Goal: Task Accomplishment & Management: Manage account settings

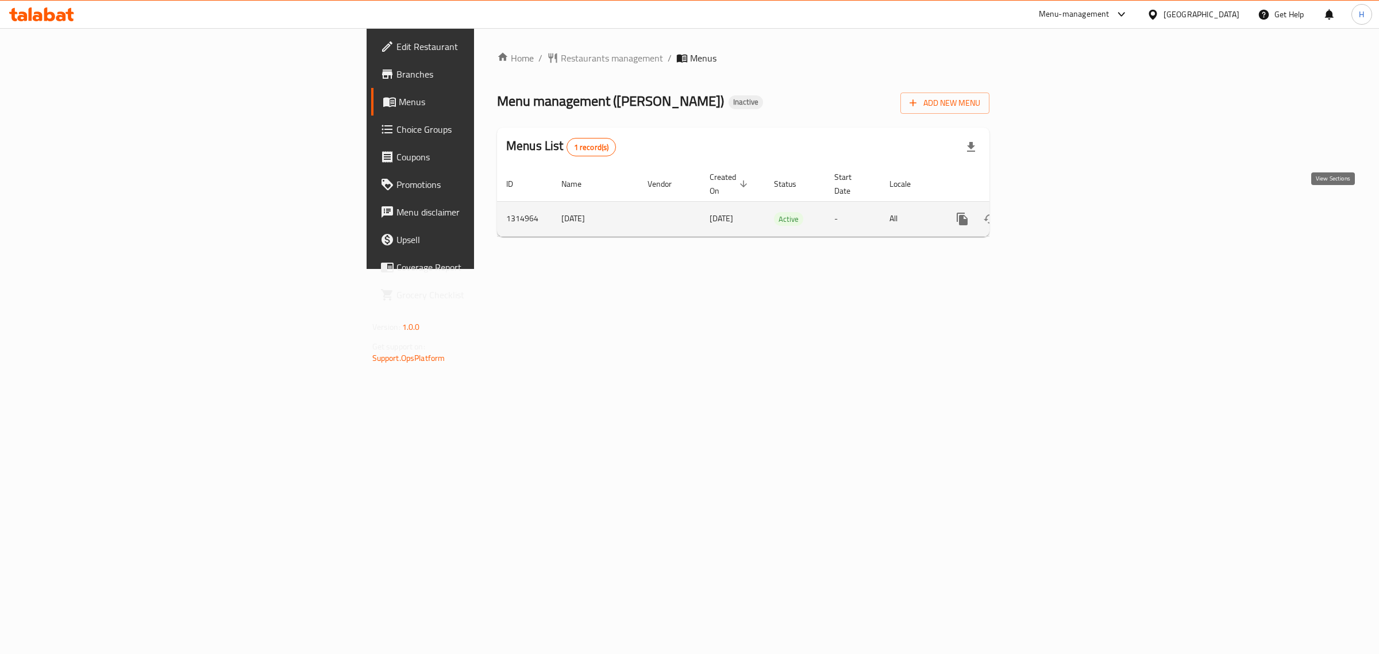
click at [1059, 207] on link "enhanced table" at bounding box center [1045, 219] width 28 height 28
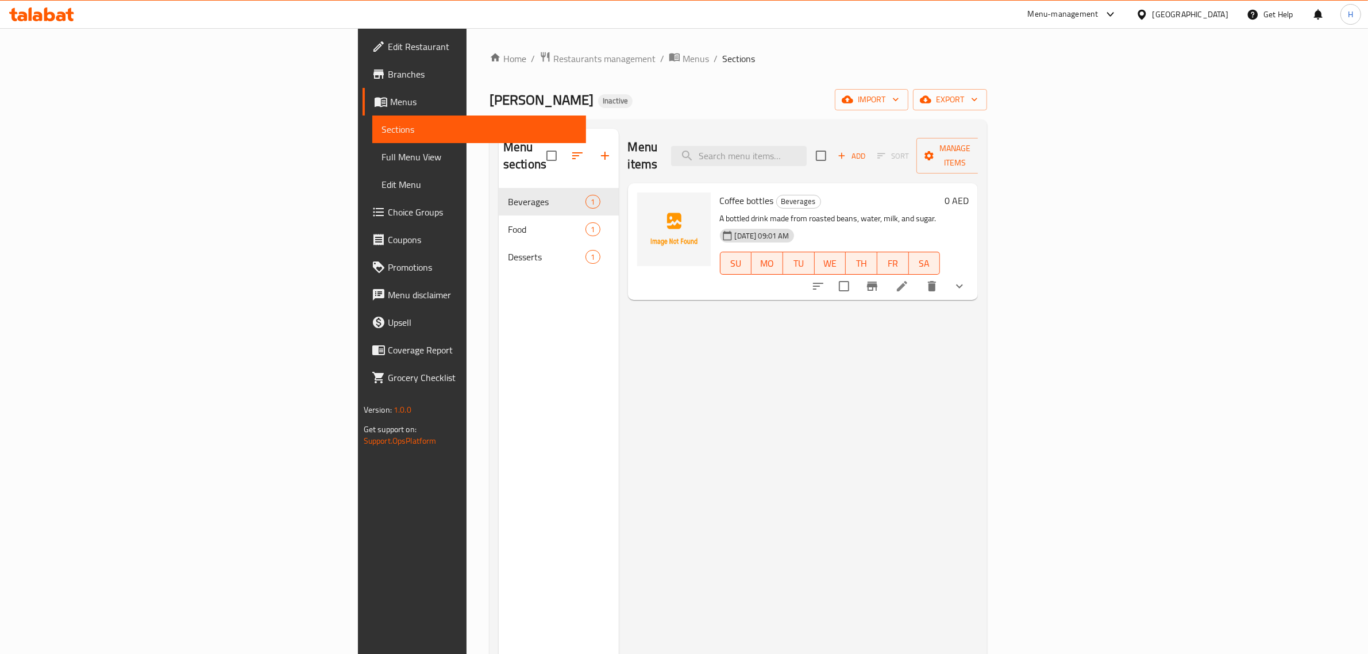
click at [978, 363] on div "Menu items Add Sort Manage items Coffee bottles Beverages A bottled drink made …" at bounding box center [799, 456] width 360 height 654
drag, startPoint x: 67, startPoint y: 158, endPoint x: 72, endPoint y: 150, distance: 9.3
click at [381, 158] on span "Full Menu View" at bounding box center [479, 157] width 196 height 14
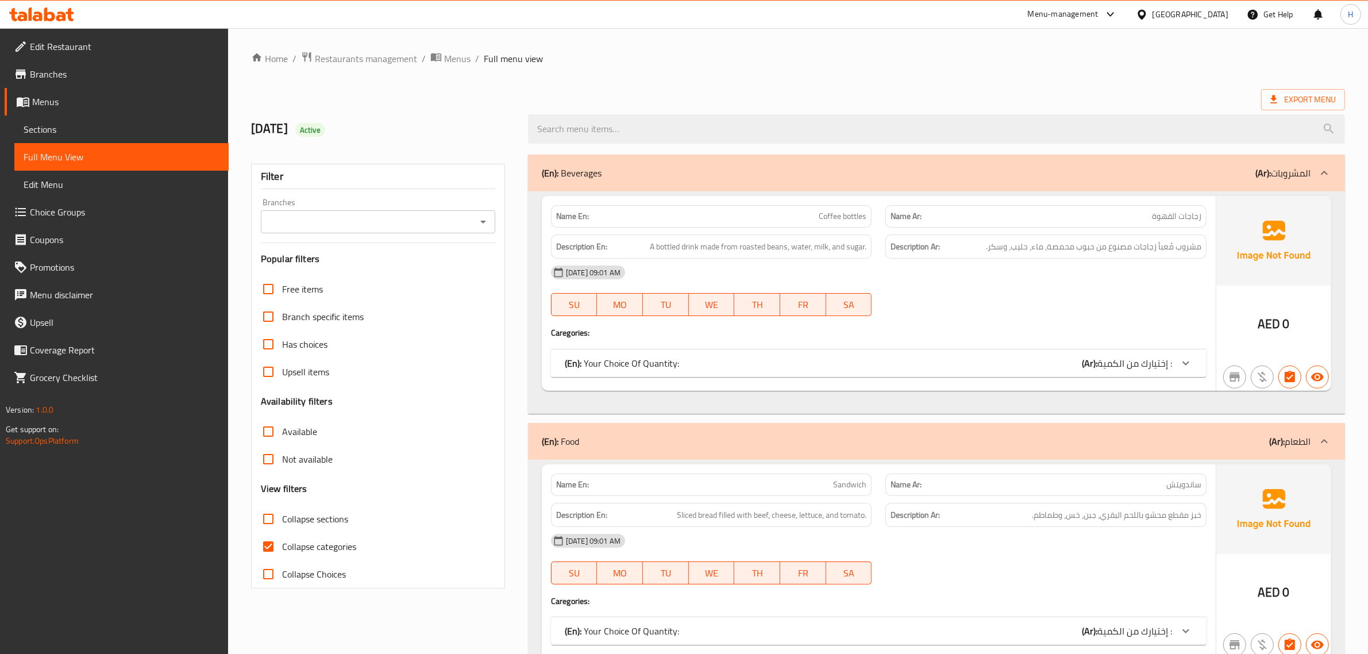
click at [420, 232] on div "Branches" at bounding box center [378, 221] width 234 height 23
click at [483, 222] on icon "Open" at bounding box center [483, 222] width 6 height 3
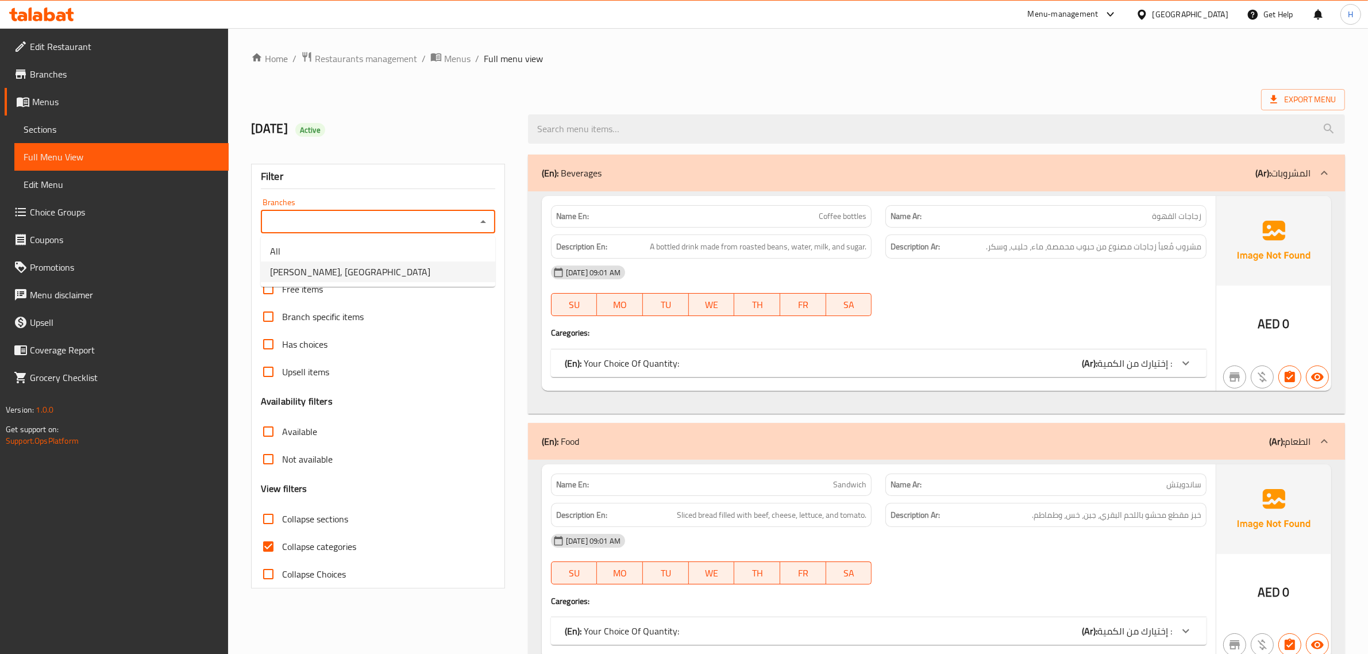
click at [424, 266] on li "Kaho Kohi, Shakhbout City" at bounding box center [378, 271] width 234 height 21
type input "Kaho Kohi, Shakhbout City"
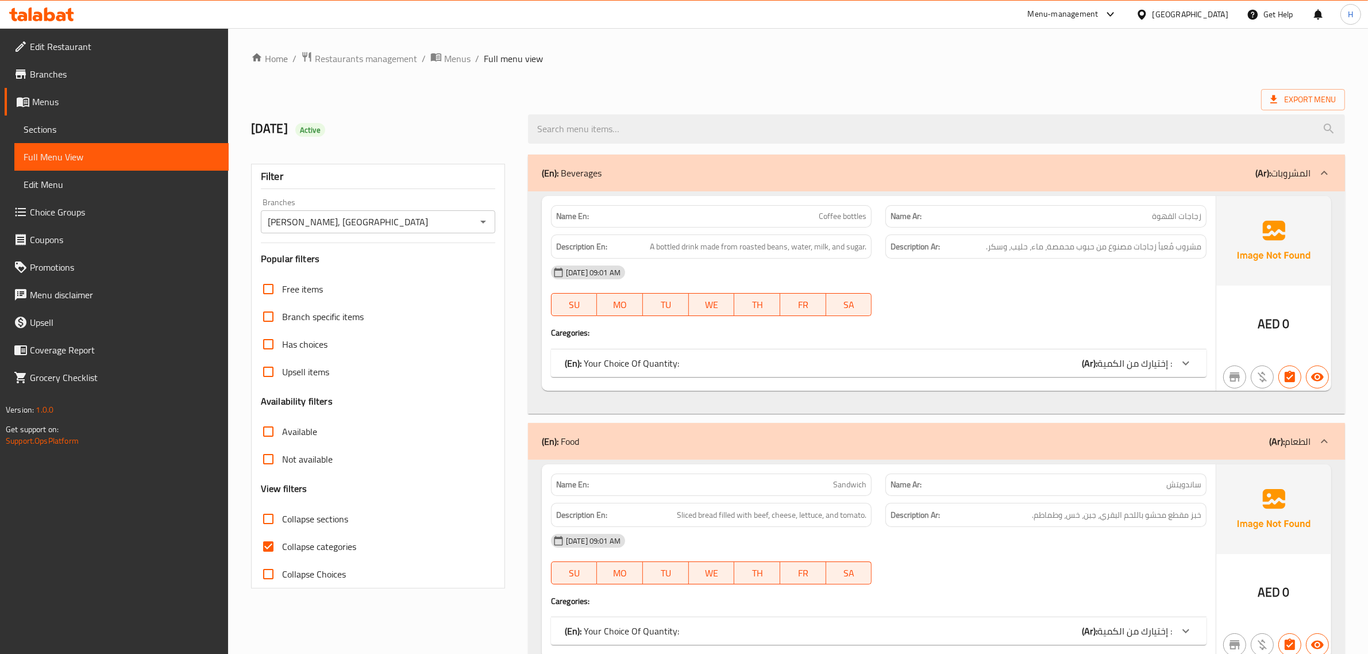
click at [306, 550] on span "Collapse categories" at bounding box center [319, 546] width 74 height 14
click at [282, 550] on input "Collapse categories" at bounding box center [269, 547] width 28 height 28
checkbox input "false"
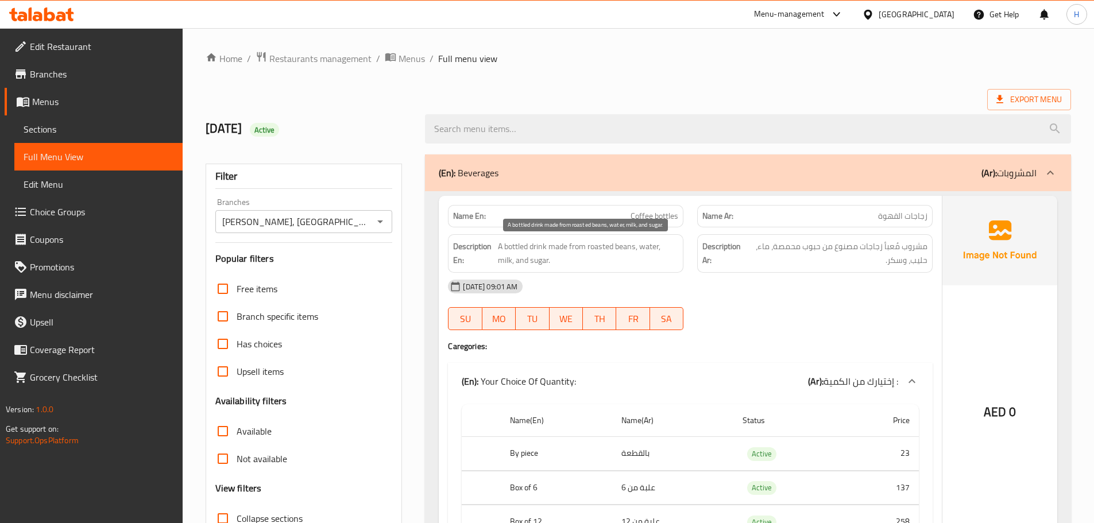
click at [652, 247] on span "A bottled drink made from roasted beans, water, milk, and sugar." at bounding box center [588, 254] width 180 height 28
copy span "A bottled drink made from roasted beans, water, milk, and sugar."
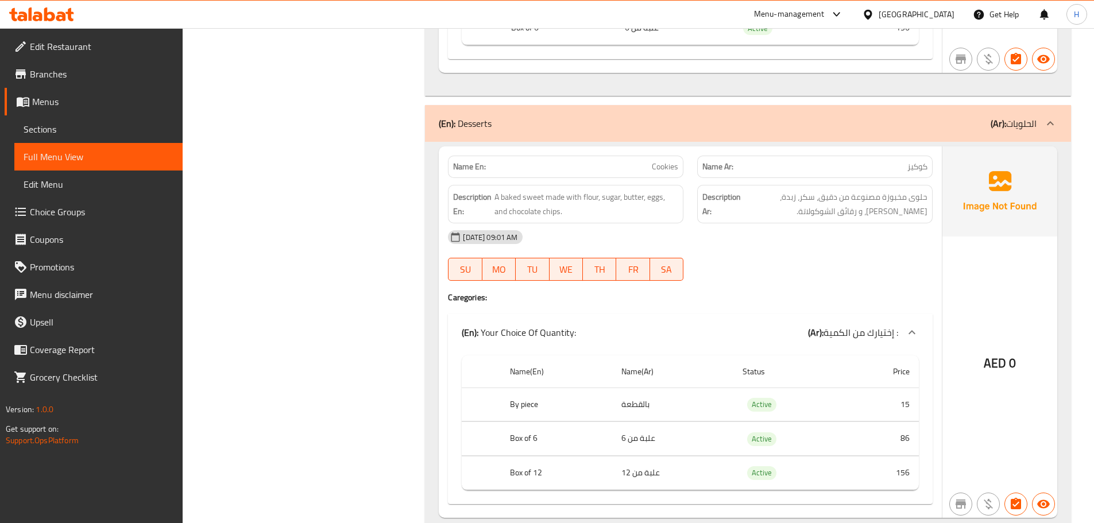
scroll to position [980, 0]
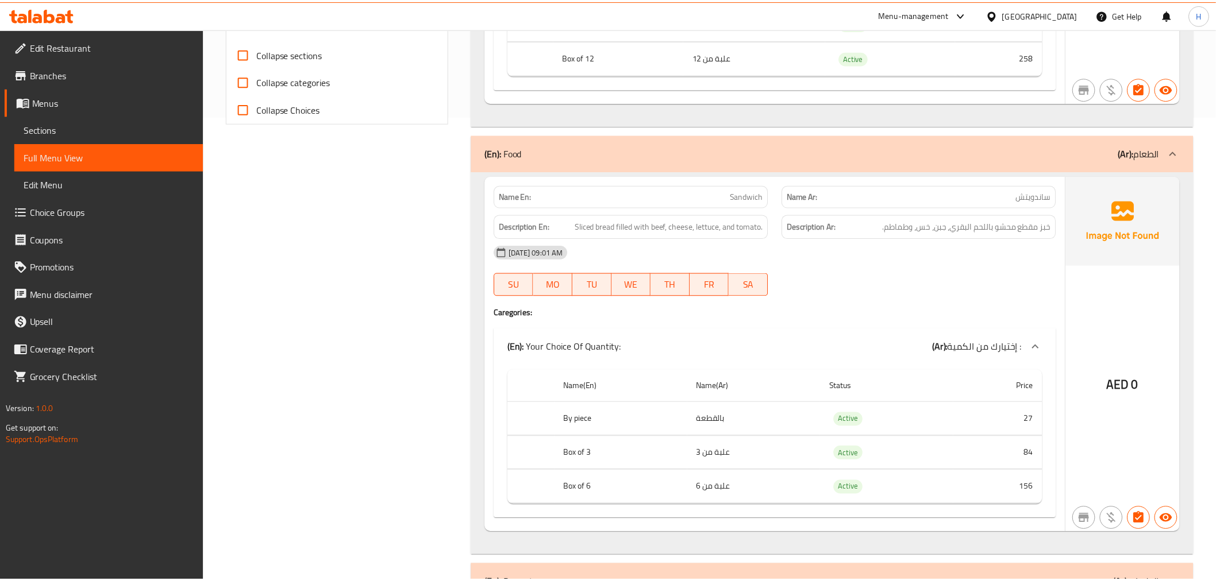
scroll to position [908, 0]
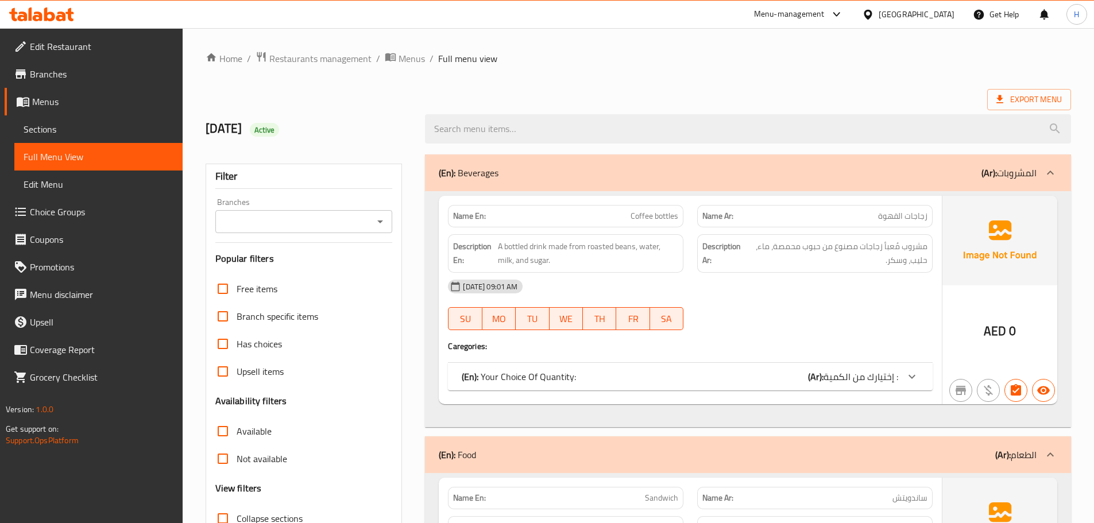
click at [51, 136] on span "Sections" at bounding box center [99, 129] width 150 height 14
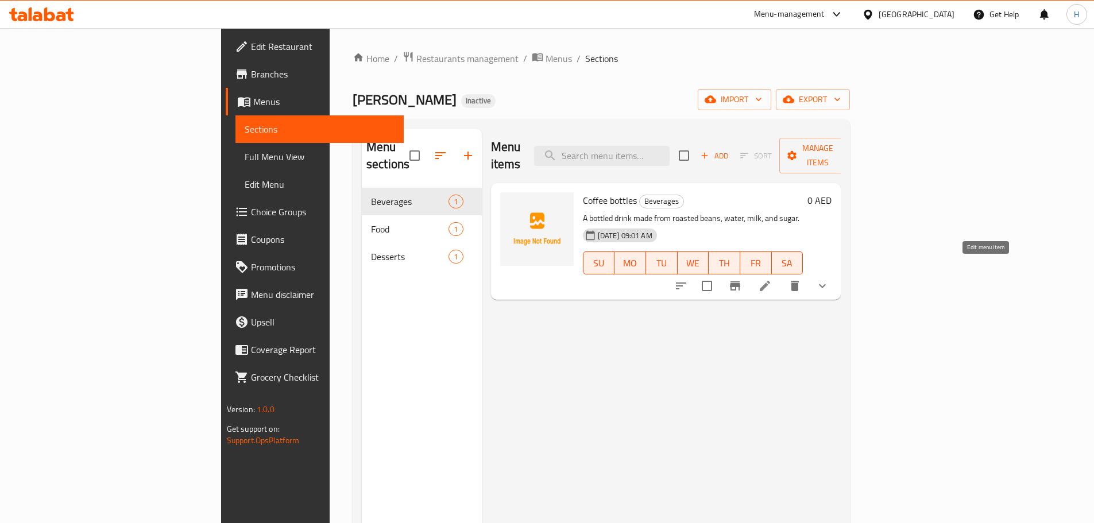
click at [770, 281] on icon at bounding box center [765, 286] width 10 height 10
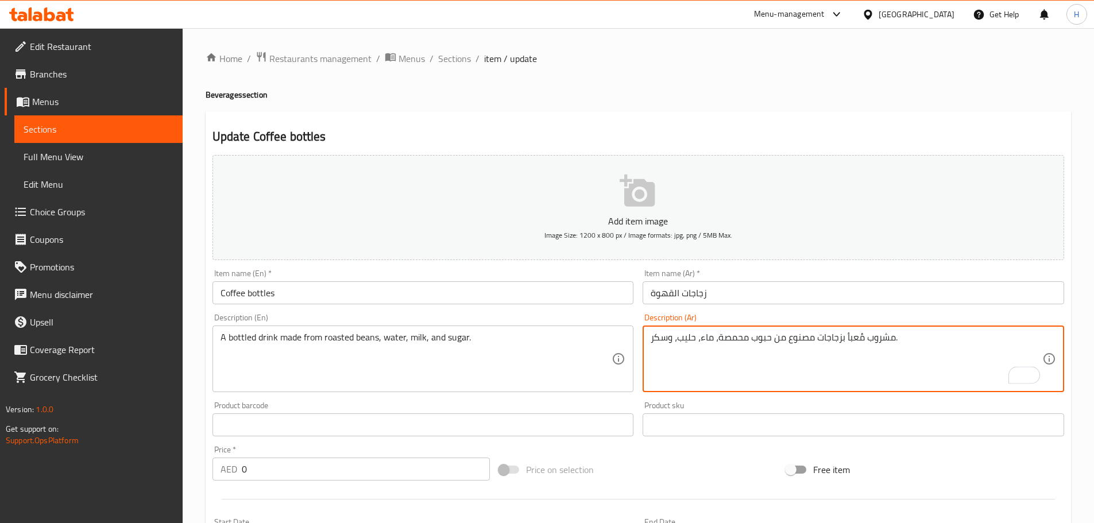
type textarea "مشروب مُعبأ بزجاجات مصنوع من حبوب محمصة، ماء، حليب، وسكر."
click at [827, 292] on input "زجاجات القهوة" at bounding box center [854, 293] width 422 height 23
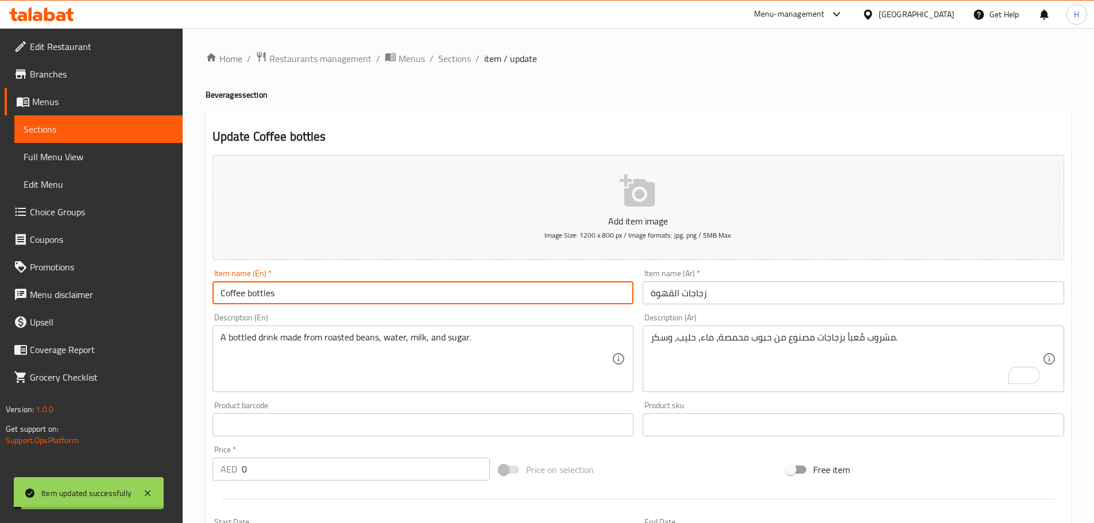
click at [250, 292] on input "Coffee bottles" at bounding box center [424, 293] width 422 height 23
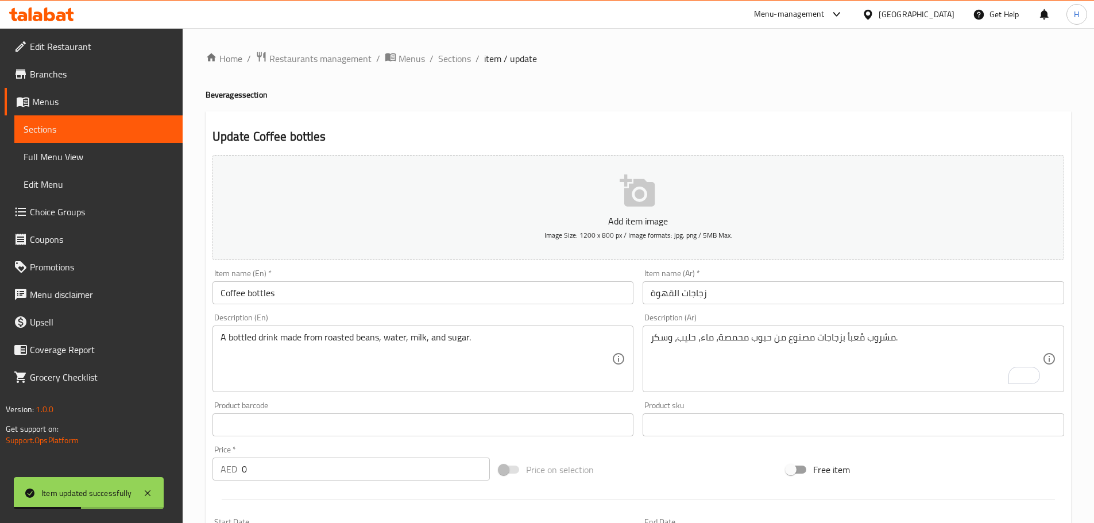
click at [289, 292] on input "Coffee bottles" at bounding box center [424, 293] width 422 height 23
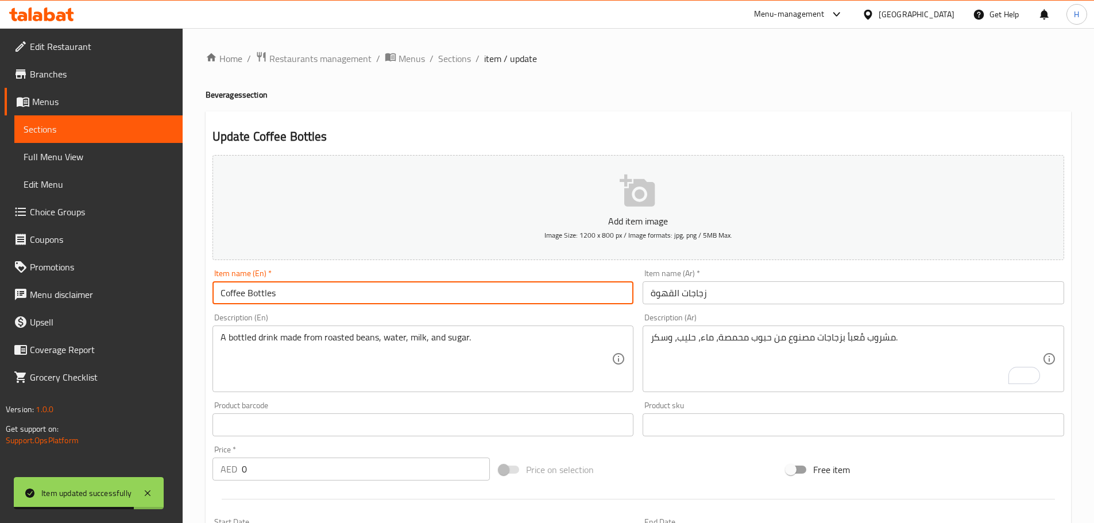
type input "Coffee Bottles"
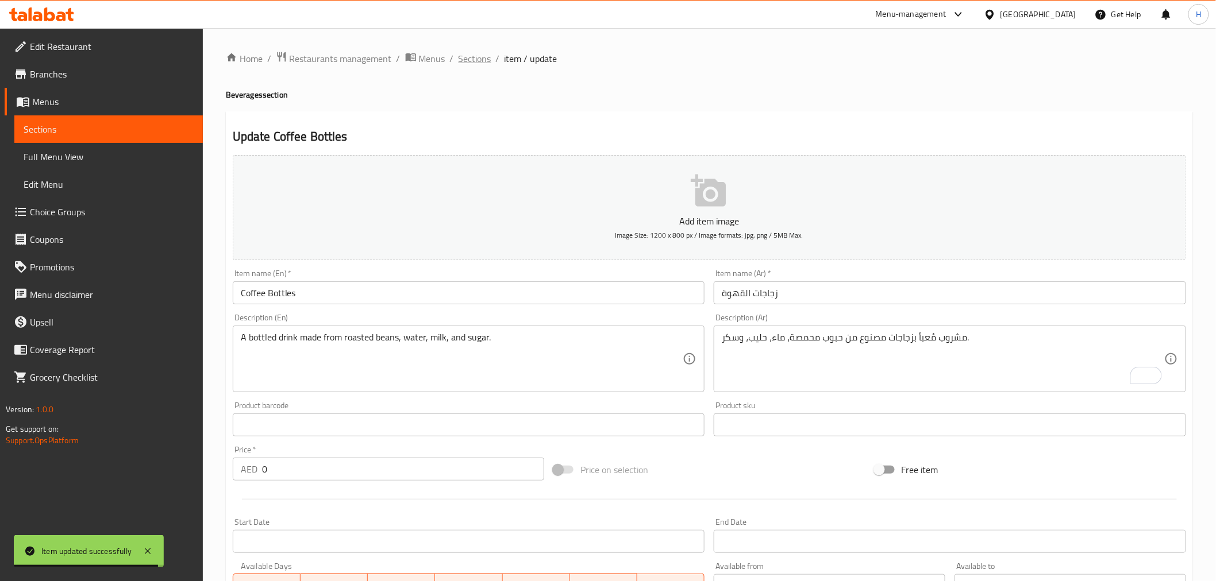
click at [467, 55] on span "Sections" at bounding box center [474, 59] width 33 height 14
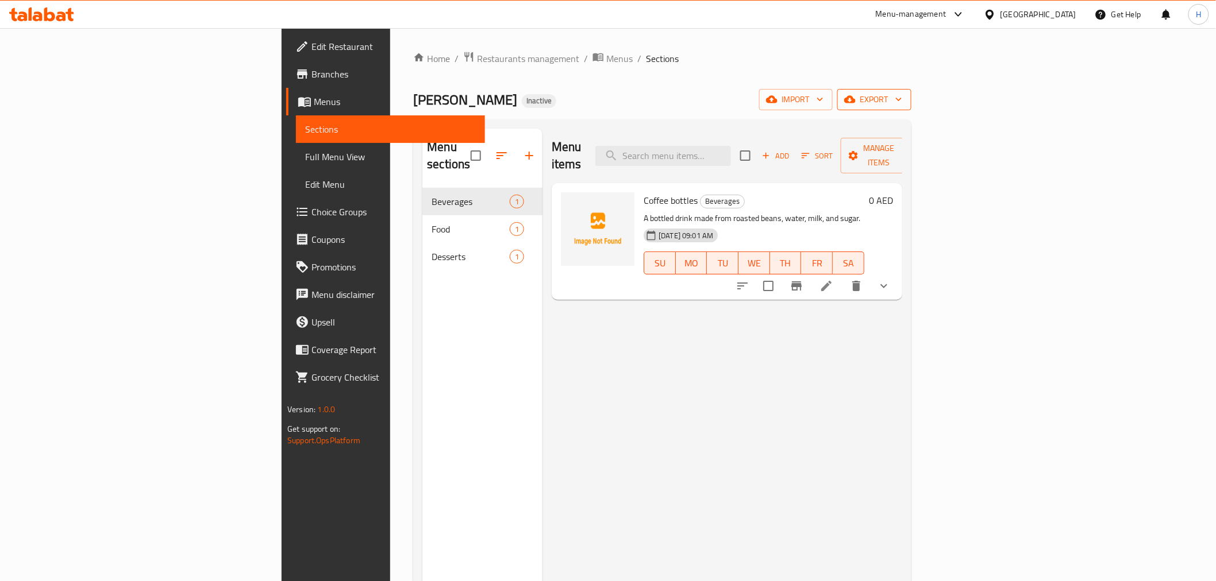
click at [904, 99] on icon "button" at bounding box center [898, 99] width 11 height 11
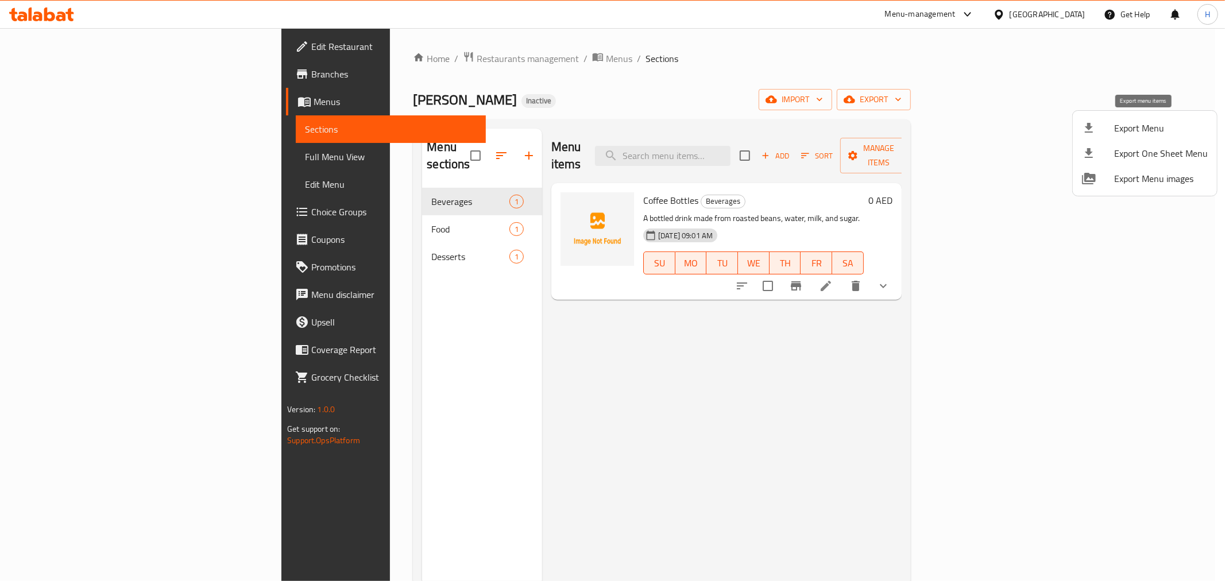
click at [1094, 127] on span "Export Menu" at bounding box center [1162, 128] width 94 height 14
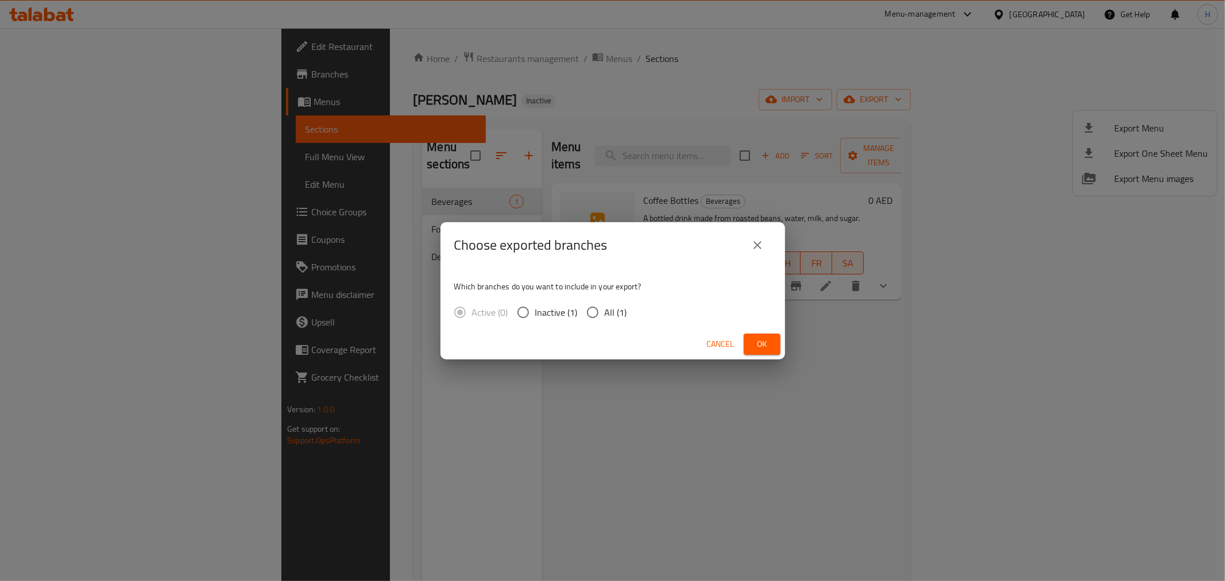
click at [605, 309] on span "All (1)" at bounding box center [616, 313] width 22 height 14
click at [604, 309] on input "All (1)" at bounding box center [593, 312] width 24 height 24
radio input "true"
click at [766, 342] on span "Ok" at bounding box center [762, 344] width 18 height 14
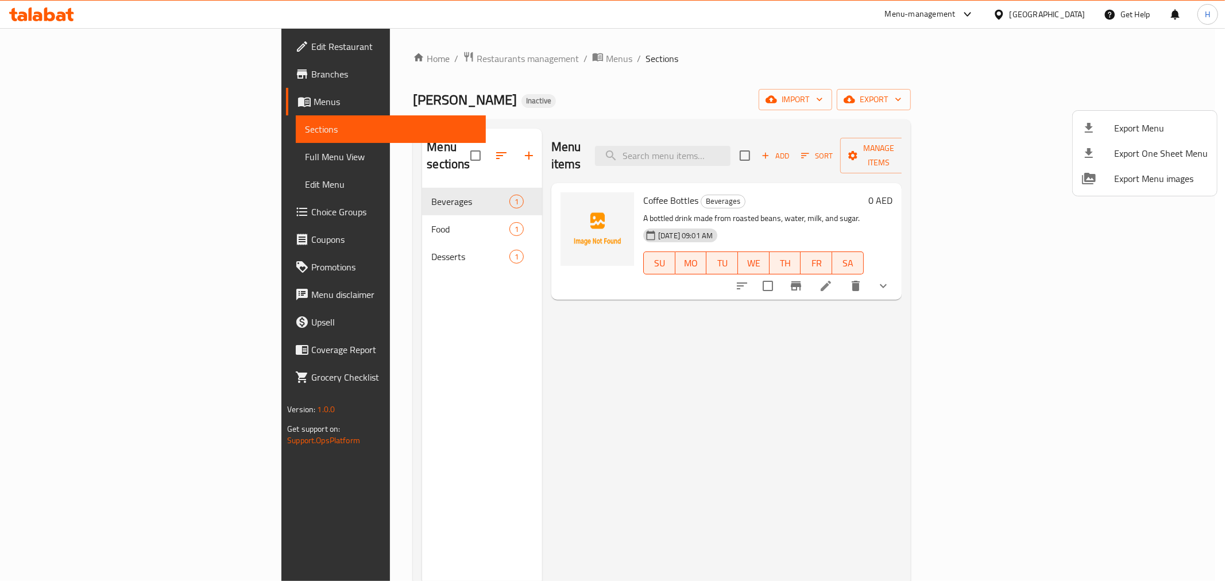
click at [842, 403] on div at bounding box center [612, 290] width 1225 height 581
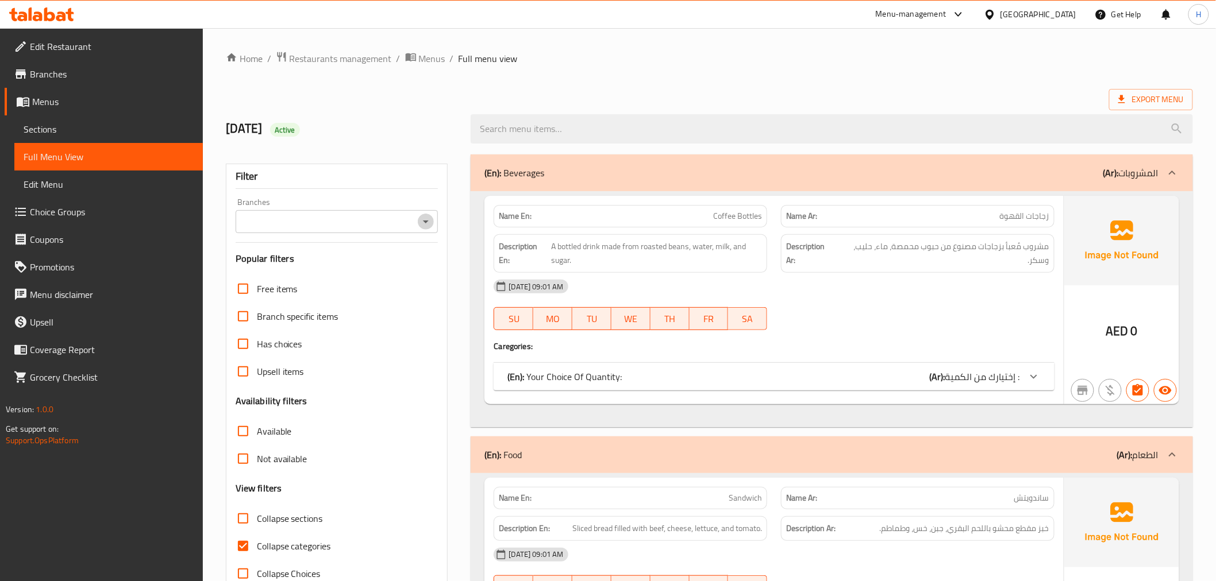
click at [429, 221] on icon "Open" at bounding box center [426, 222] width 14 height 14
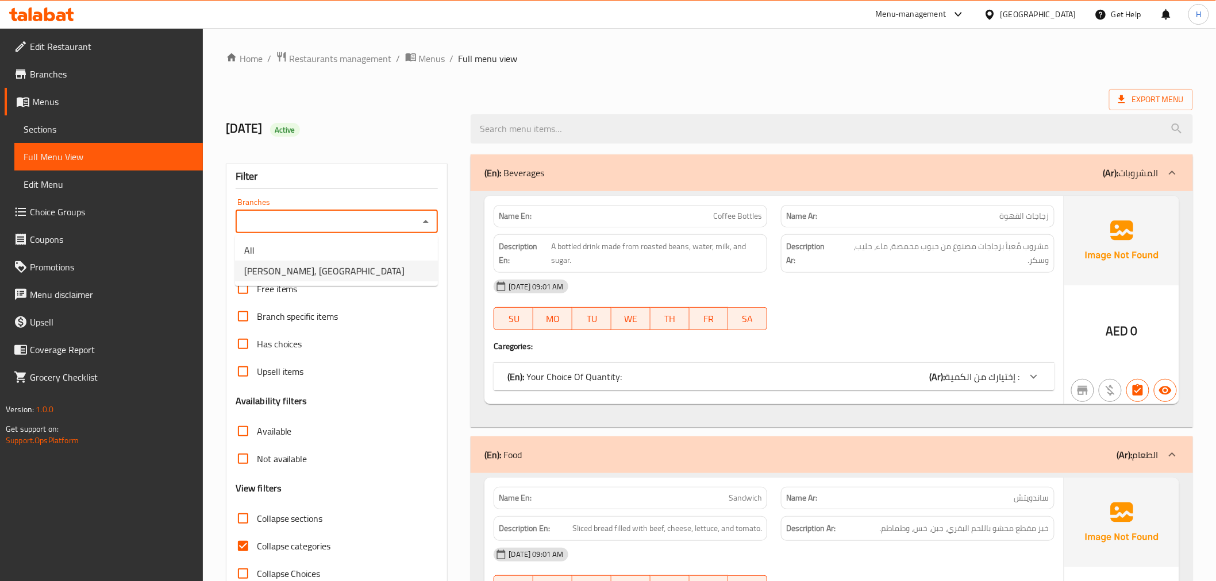
click at [394, 273] on li "[PERSON_NAME], [GEOGRAPHIC_DATA]" at bounding box center [336, 271] width 203 height 21
type input "[PERSON_NAME], [GEOGRAPHIC_DATA]"
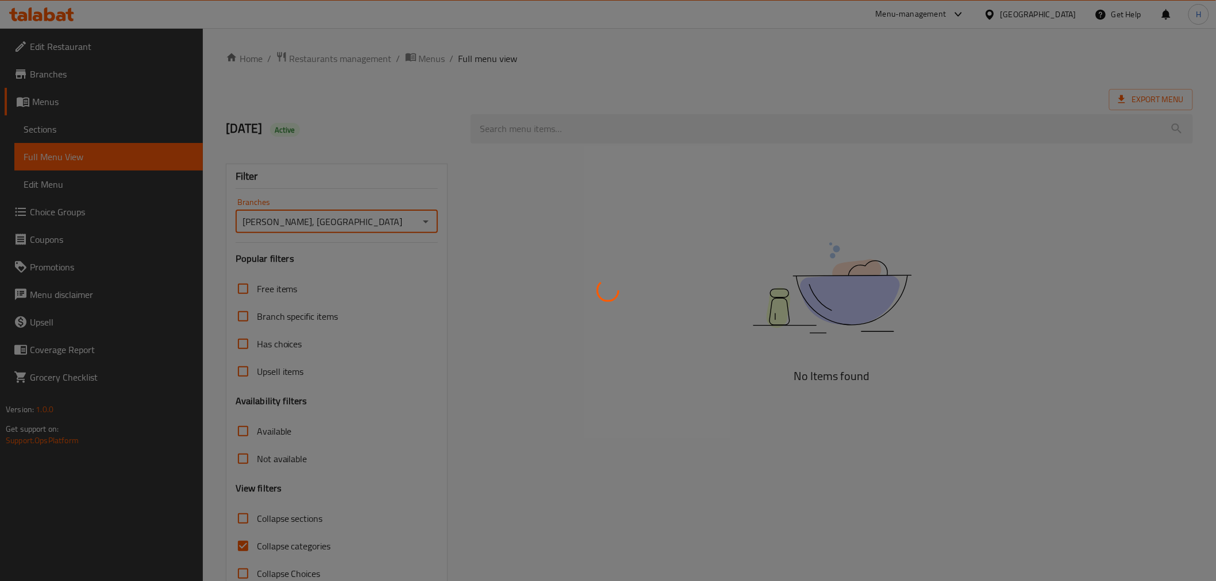
click at [302, 545] on div at bounding box center [608, 290] width 1216 height 581
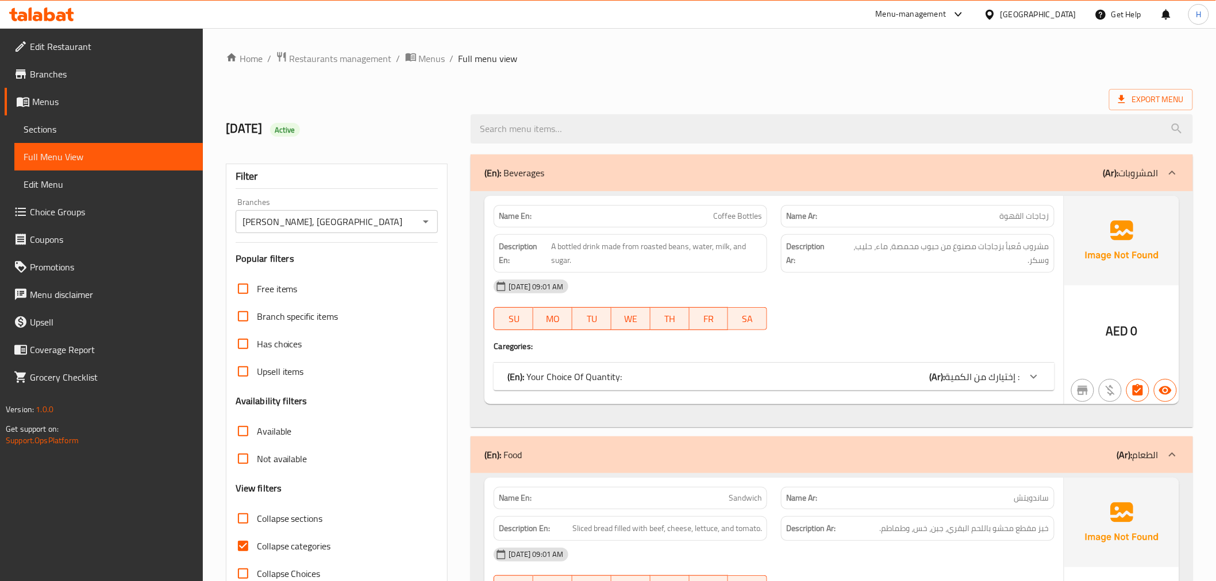
click at [291, 546] on span "Collapse categories" at bounding box center [294, 546] width 74 height 14
click at [257, 546] on input "Collapse categories" at bounding box center [243, 547] width 28 height 28
checkbox input "false"
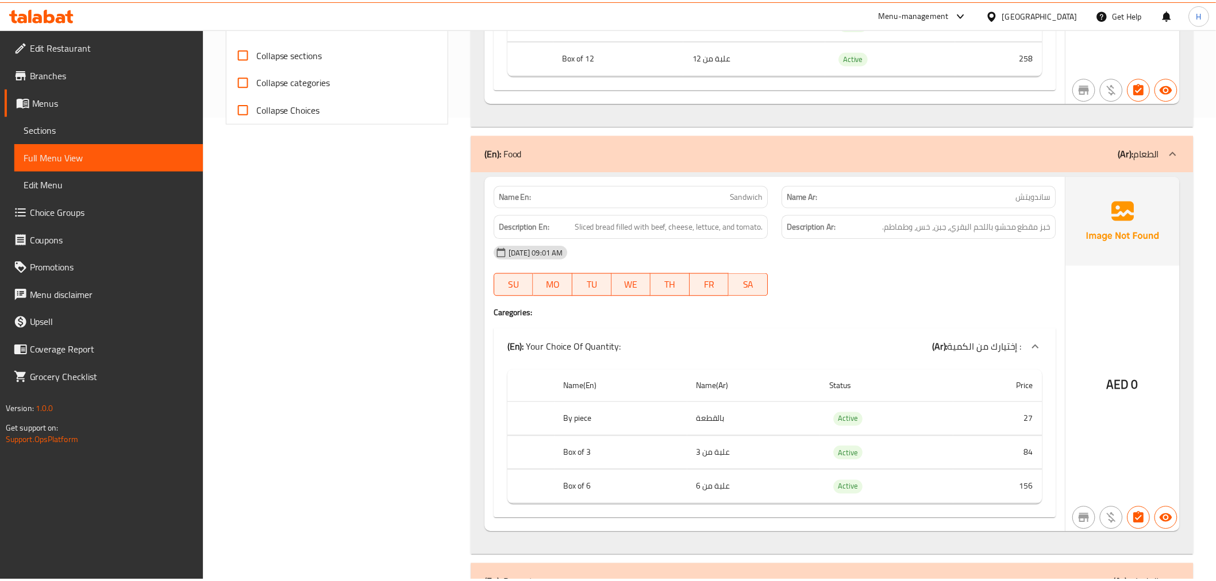
scroll to position [908, 0]
